Goal: Task Accomplishment & Management: Manage account settings

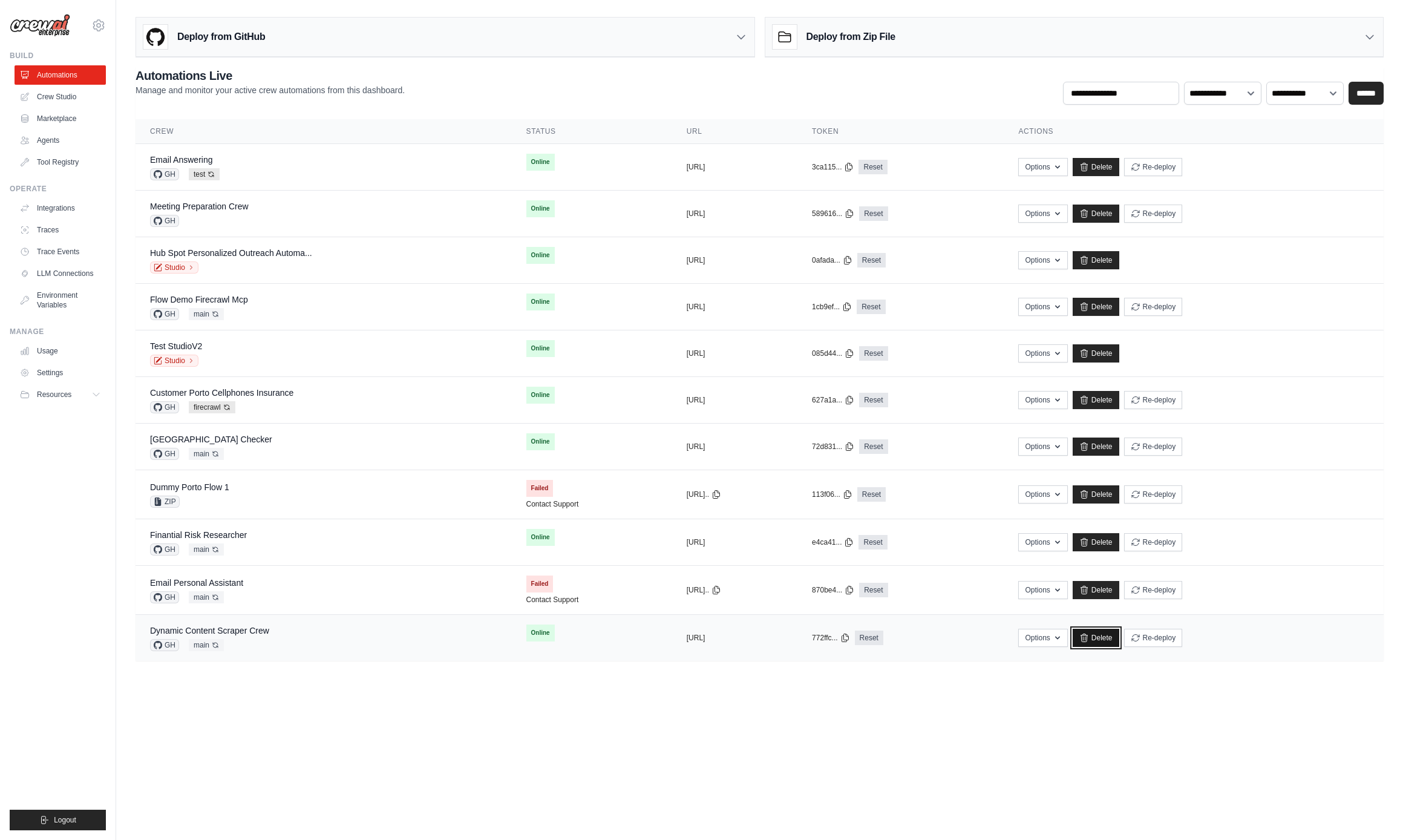
click at [1120, 641] on link "Delete" at bounding box center [1096, 638] width 46 height 18
click at [672, 603] on td "copied https://email-pe..." at bounding box center [735, 590] width 126 height 49
click at [1120, 591] on link "Delete" at bounding box center [1096, 590] width 46 height 18
click at [1120, 495] on link "Delete" at bounding box center [1096, 495] width 46 height 18
click at [251, 450] on div "GH main Auto-deploy enabled" at bounding box center [211, 453] width 122 height 12
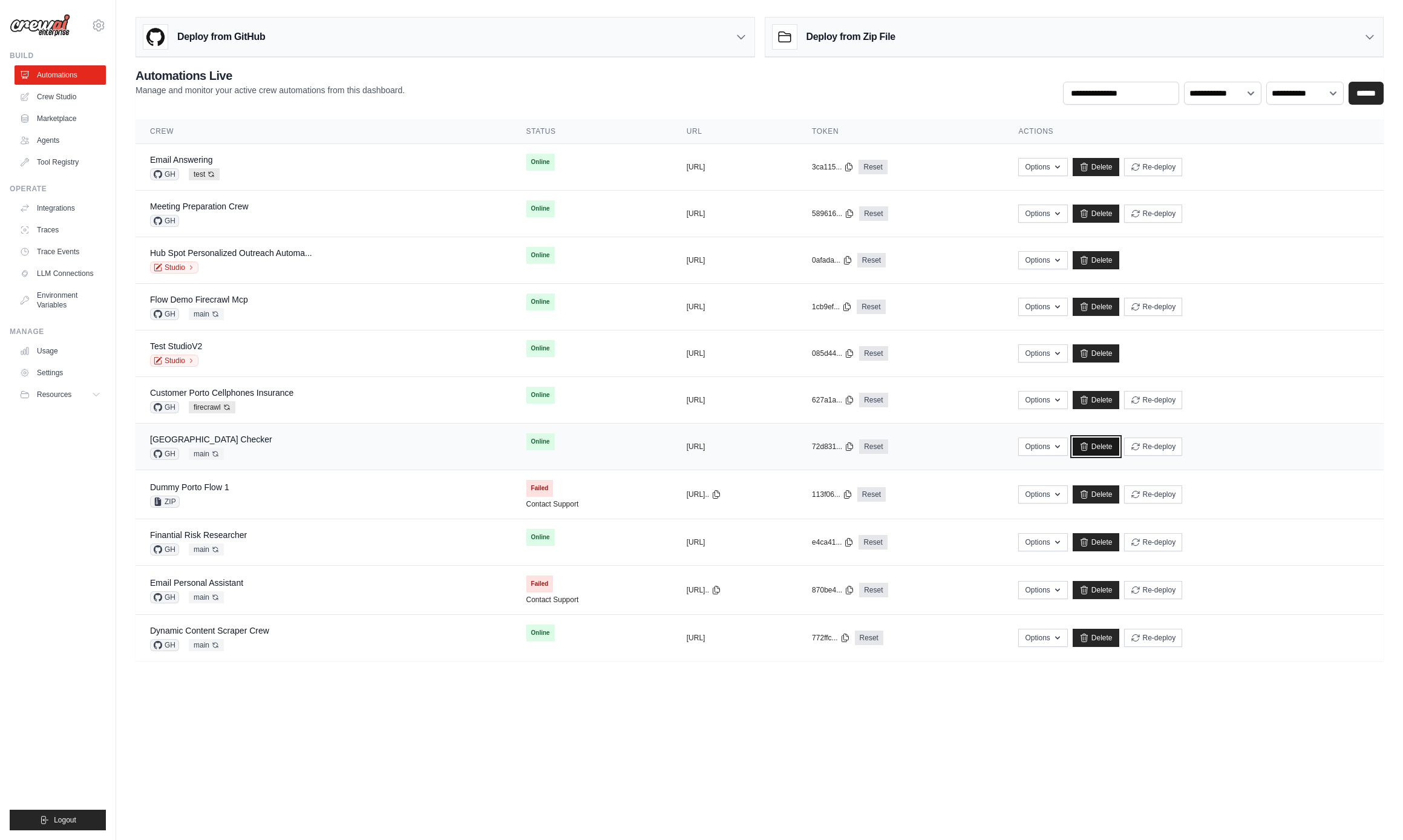
click at [1089, 446] on icon at bounding box center [1084, 446] width 9 height 9
click at [526, 402] on span "Online" at bounding box center [540, 395] width 29 height 17
click at [1120, 406] on link "Delete" at bounding box center [1096, 400] width 46 height 18
click at [1120, 305] on link "Delete" at bounding box center [1096, 306] width 46 height 18
click at [1120, 259] on link "Delete" at bounding box center [1096, 260] width 46 height 18
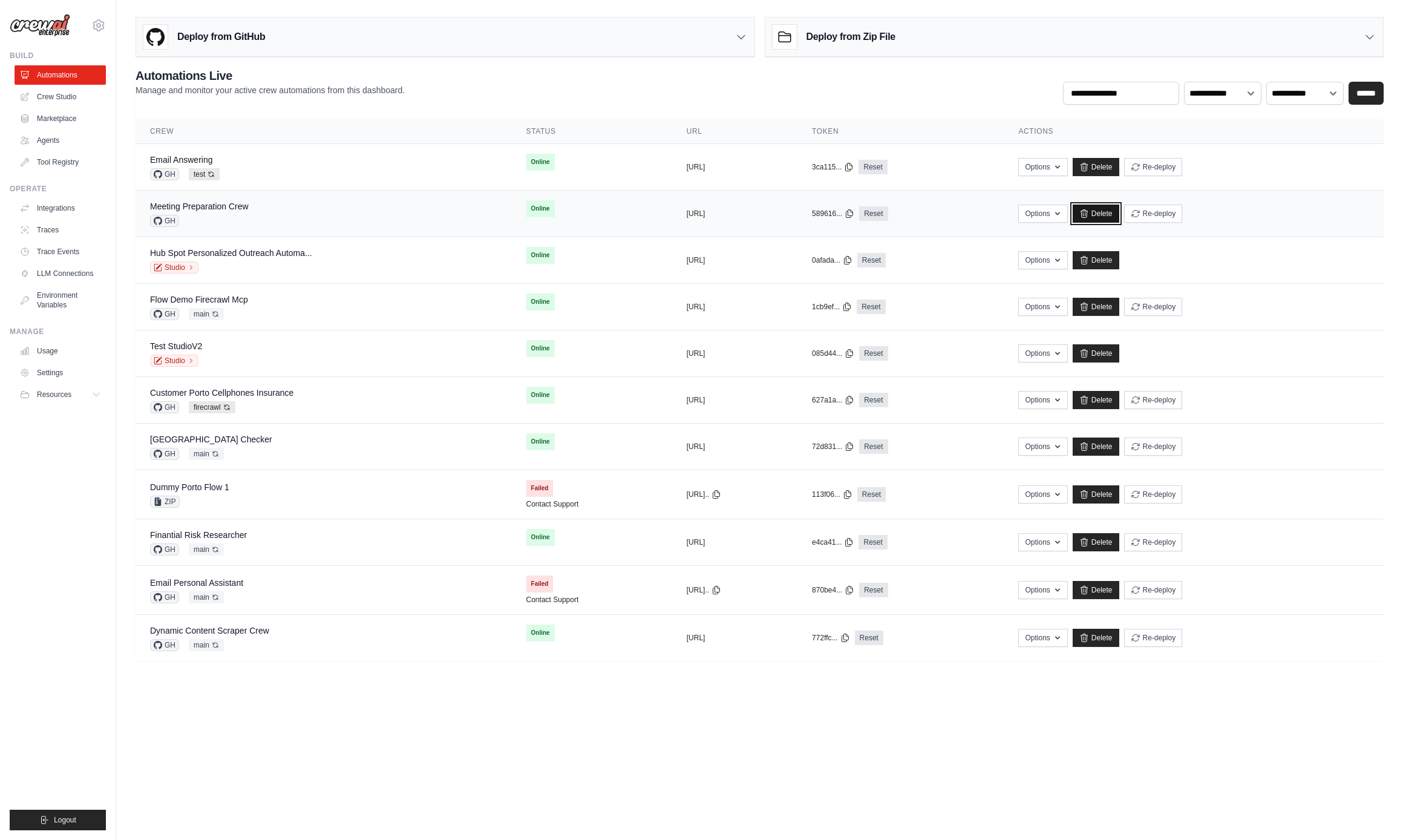
click at [1120, 211] on link "Delete" at bounding box center [1096, 214] width 46 height 18
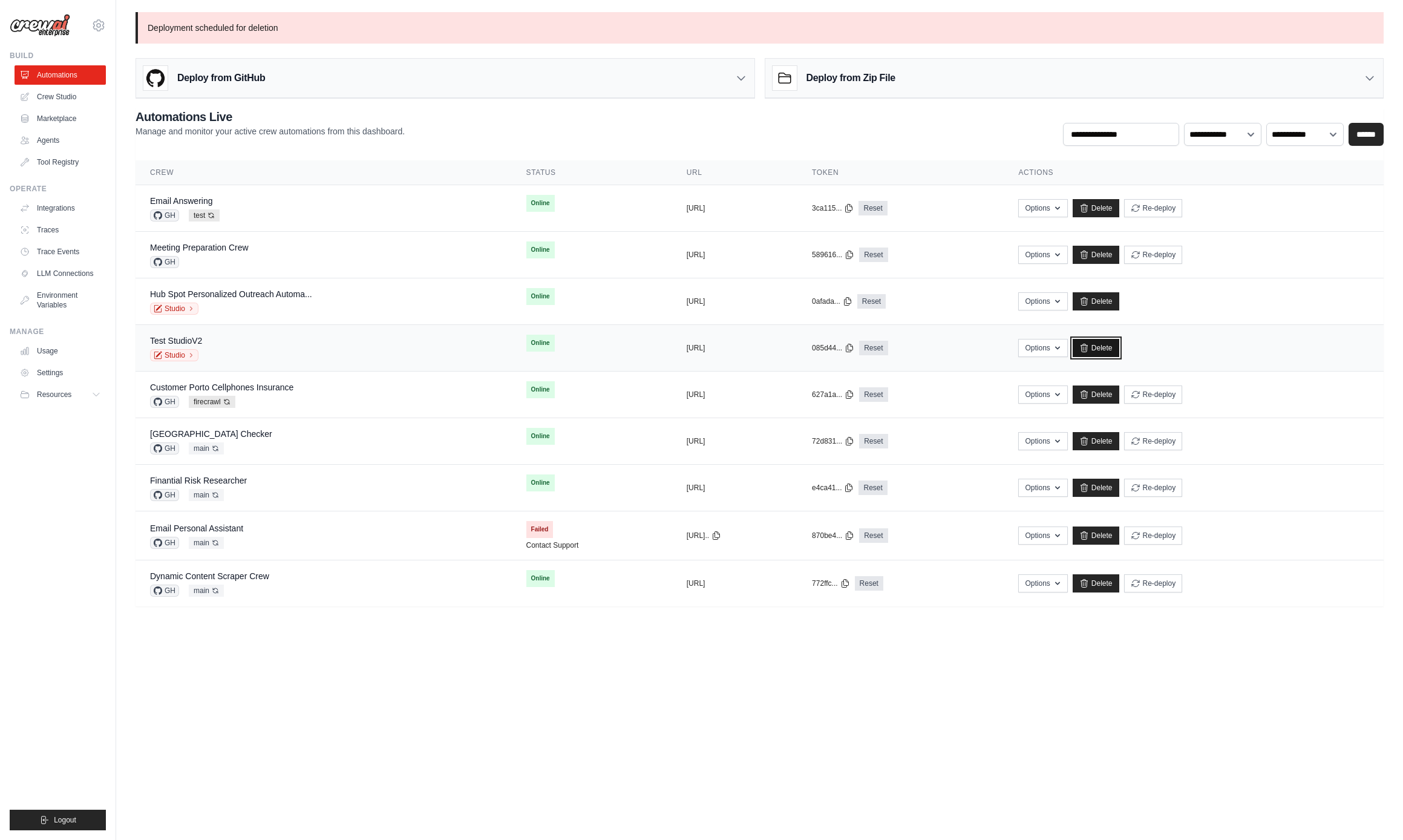
click at [1120, 350] on link "Delete" at bounding box center [1096, 348] width 46 height 18
